Goal: Task Accomplishment & Management: Manage account settings

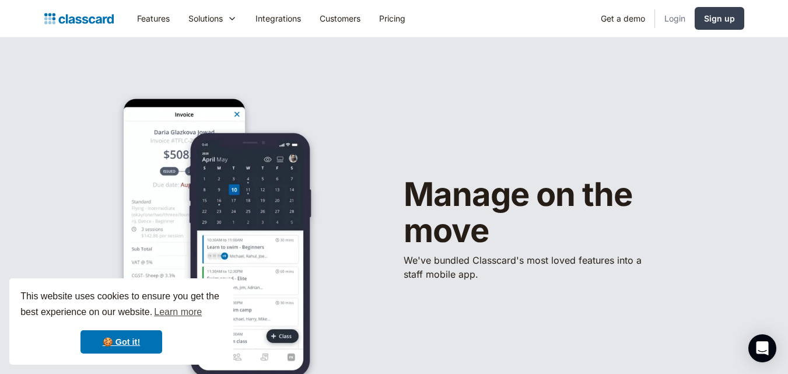
click at [681, 13] on link "Login" at bounding box center [675, 18] width 40 height 26
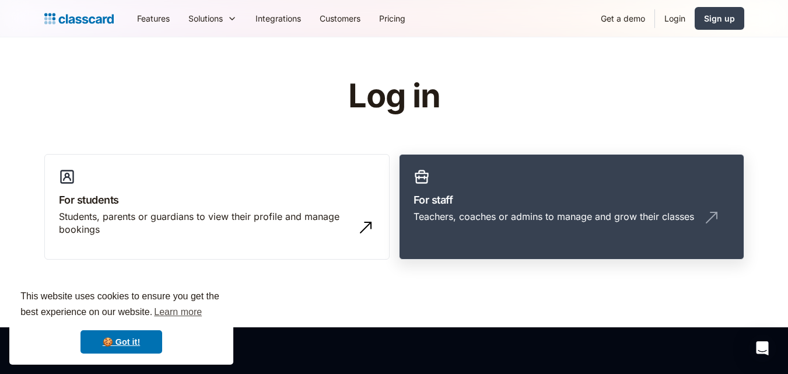
click at [463, 174] on link "For staff Teachers, coaches or admins to manage and grow their classes" at bounding box center [571, 207] width 345 height 106
